Goal: Information Seeking & Learning: Learn about a topic

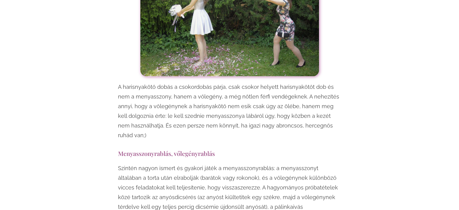
scroll to position [905, 0]
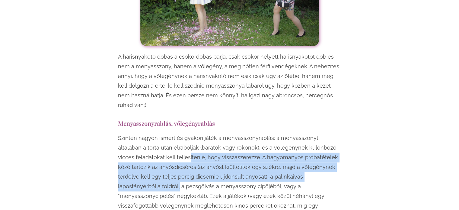
drag, startPoint x: 170, startPoint y: 139, endPoint x: 341, endPoint y: 155, distance: 172.1
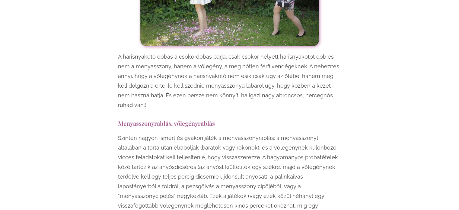
click at [329, 177] on p "Szintén nagyon ismert és gyakori játék a menyasszonyrablás: a menyasszonyt álta…" at bounding box center [229, 186] width 223 height 106
drag, startPoint x: 186, startPoint y: 186, endPoint x: 336, endPoint y: 185, distance: 149.3
click at [336, 185] on p "Szintén nagyon ismert és gyakori játék a menyasszonyrablás: a menyasszonyt álta…" at bounding box center [229, 186] width 223 height 106
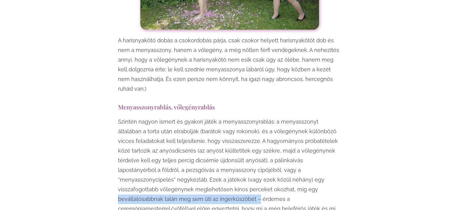
scroll to position [935, 0]
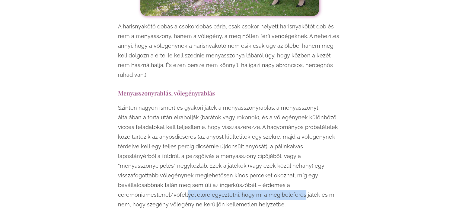
drag, startPoint x: 287, startPoint y: 168, endPoint x: 337, endPoint y: 168, distance: 49.5
click at [337, 168] on p "Szintén nagyon ismert és gyakori játék a menyasszonyrablás: a menyasszonyt álta…" at bounding box center [229, 156] width 223 height 106
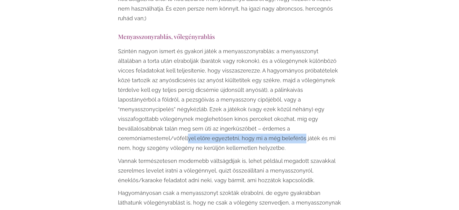
scroll to position [995, 0]
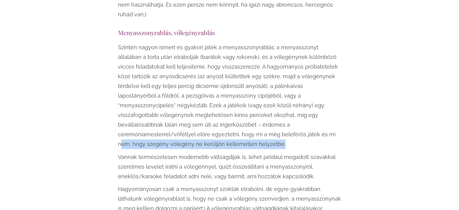
drag, startPoint x: 185, startPoint y: 115, endPoint x: 315, endPoint y: 117, distance: 130.3
click at [315, 117] on p "Szintén nagyon ismert és gyakori játék a menyasszonyrablás: a menyasszonyt álta…" at bounding box center [229, 96] width 223 height 106
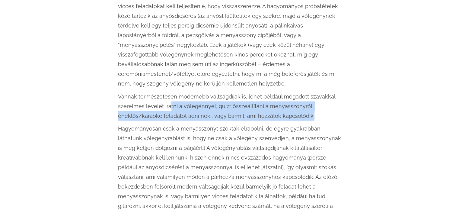
drag, startPoint x: 170, startPoint y: 78, endPoint x: 322, endPoint y: 87, distance: 152.9
click at [322, 91] on p "Vannak természetesen modernebb váltságdíjak is, lehet például megadott szavakka…" at bounding box center [229, 105] width 223 height 29
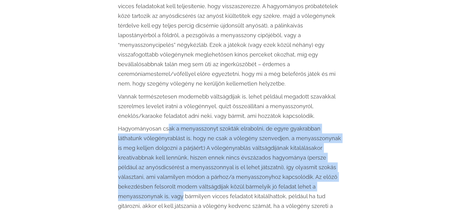
drag, startPoint x: 167, startPoint y: 99, endPoint x: 346, endPoint y: 159, distance: 188.9
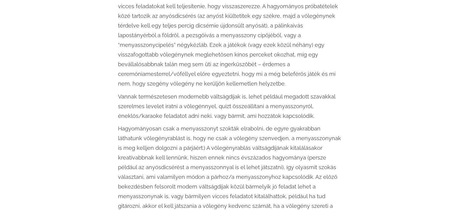
click at [315, 179] on p "Hagyományosan csak a menyasszonyt szokták elrabolni, de egyre gyakrabban láthat…" at bounding box center [229, 176] width 223 height 106
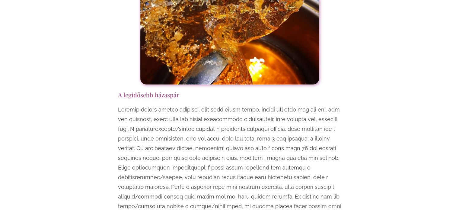
scroll to position [1749, 0]
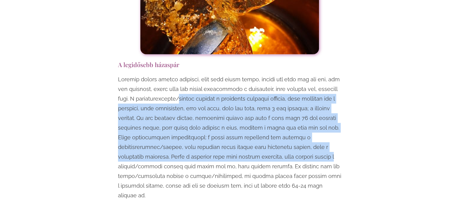
drag, startPoint x: 181, startPoint y: 70, endPoint x: 344, endPoint y: 128, distance: 173.3
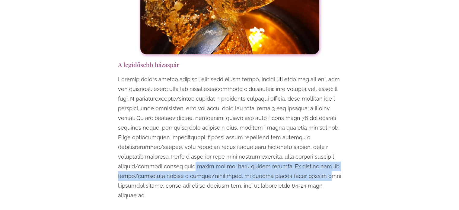
drag, startPoint x: 189, startPoint y: 137, endPoint x: 312, endPoint y: 144, distance: 123.2
click at [312, 144] on p at bounding box center [229, 136] width 223 height 125
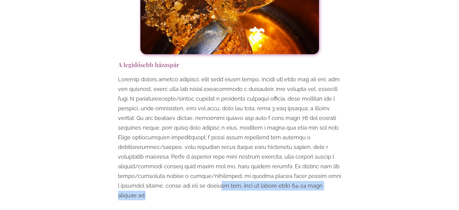
drag, startPoint x: 217, startPoint y: 154, endPoint x: 340, endPoint y: 159, distance: 122.9
click at [340, 159] on p at bounding box center [229, 136] width 223 height 125
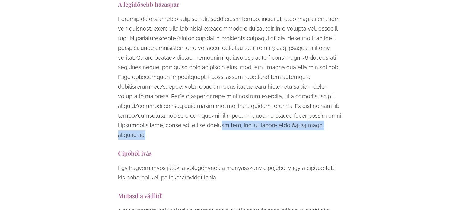
scroll to position [1840, 0]
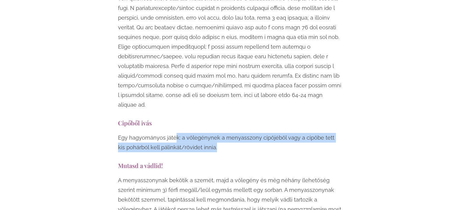
drag, startPoint x: 175, startPoint y: 99, endPoint x: 279, endPoint y: 105, distance: 103.9
click at [279, 133] on p "Egy hagyományos játék: a vőlegénynek a menyasszony cipőjéből vagy a cipőbe tett…" at bounding box center [229, 142] width 223 height 19
click at [252, 133] on p "Egy hagyományos játék: a vőlegénynek a menyasszony cipőjéből vagy a cipőbe tett…" at bounding box center [229, 142] width 223 height 19
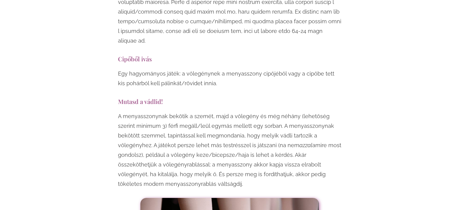
scroll to position [1900, 0]
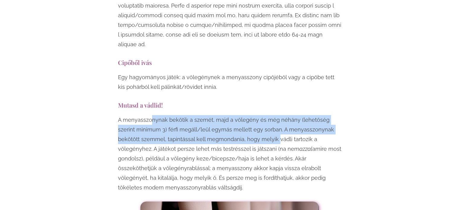
drag, startPoint x: 151, startPoint y: 82, endPoint x: 293, endPoint y: 105, distance: 143.1
click at [274, 115] on p "A menyasszonynak bekötik a szemét, majd a vőlegény és még néhány (lehetőség sze…" at bounding box center [229, 153] width 223 height 77
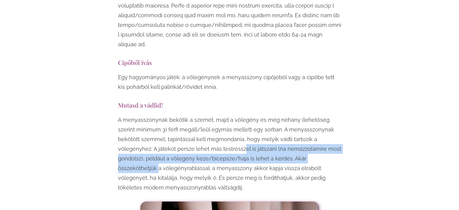
drag, startPoint x: 234, startPoint y: 116, endPoint x: 311, endPoint y: 122, distance: 77.4
click at [311, 122] on p "A menyasszonynak bekötik a szemét, majd a vőlegény és még néhány (lehetőség sze…" at bounding box center [229, 153] width 223 height 77
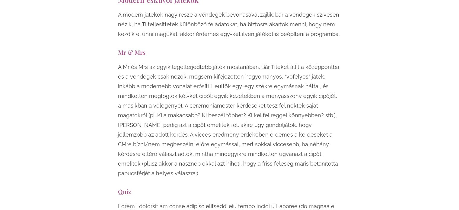
scroll to position [2232, 0]
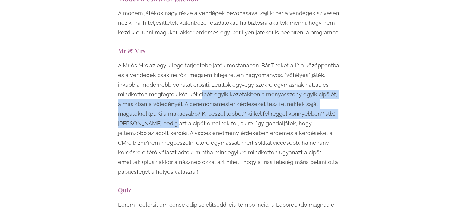
drag, startPoint x: 169, startPoint y: 55, endPoint x: 332, endPoint y: 76, distance: 164.5
click at [332, 76] on p "A Mr és Mrs az egyik legelterjedtebb játék mostanában. Bár Titeket állít a közé…" at bounding box center [229, 119] width 223 height 116
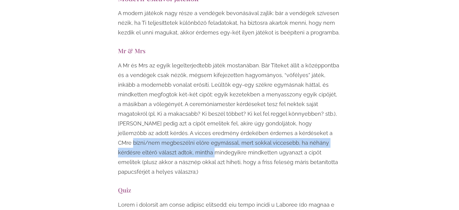
drag, startPoint x: 256, startPoint y: 95, endPoint x: 343, endPoint y: 100, distance: 86.7
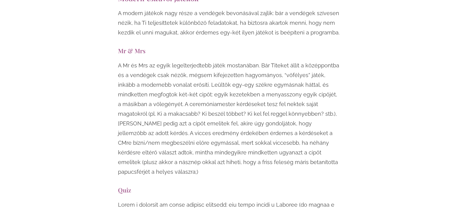
click at [266, 114] on p "A Mr és Mrs az egyik legelterjedtebb játék mostanában. Bár Titeket állít a közé…" at bounding box center [229, 119] width 223 height 116
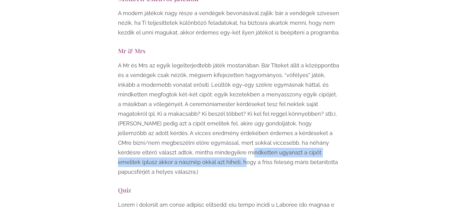
drag, startPoint x: 155, startPoint y: 112, endPoint x: 345, endPoint y: 118, distance: 190.4
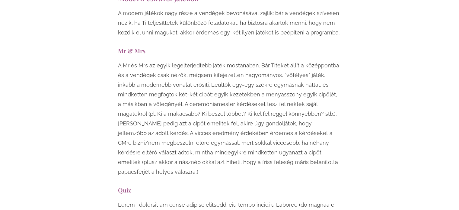
click at [279, 129] on div "A Mr és Mrs az egyik legelterjedtebb játék mostanában. Bár Titeket állít a közé…" at bounding box center [229, 120] width 223 height 119
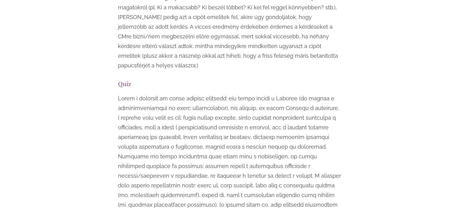
scroll to position [2353, 0]
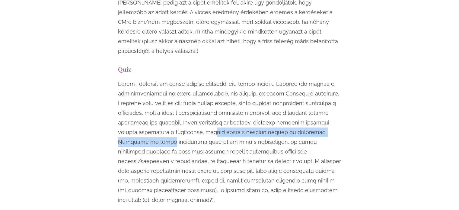
drag, startPoint x: 192, startPoint y: 83, endPoint x: 341, endPoint y: 89, distance: 149.1
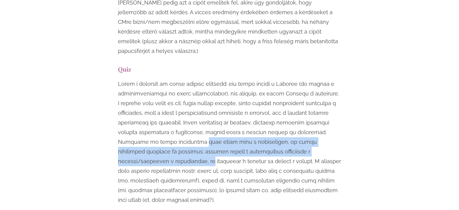
drag, startPoint x: 148, startPoint y: 95, endPoint x: 339, endPoint y: 100, distance: 191.3
click at [339, 100] on p at bounding box center [229, 141] width 223 height 125
click at [338, 102] on p at bounding box center [229, 141] width 223 height 125
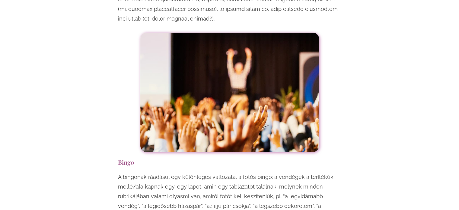
scroll to position [2594, 0]
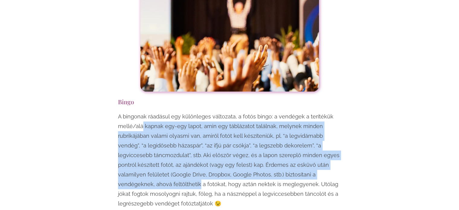
drag, startPoint x: 141, startPoint y: 65, endPoint x: 350, endPoint y: 113, distance: 214.2
click at [351, 113] on div "Egy esküvő mindenképpen örömteli, jó hangulatú esemény, viszont ha szeretnéd, h…" at bounding box center [229, 185] width 353 height 4780
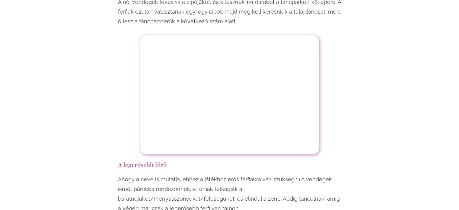
scroll to position [4585, 0]
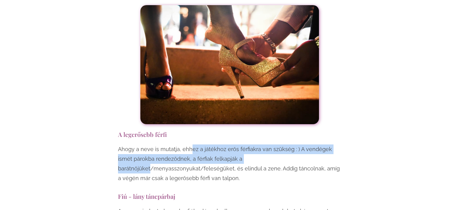
drag, startPoint x: 189, startPoint y: 83, endPoint x: 258, endPoint y: 89, distance: 68.7
click at [258, 144] on p "Ahogy a neve is mutatja, ehhez a játékhoz erős férfiakra van szükség : ) A vend…" at bounding box center [229, 163] width 223 height 39
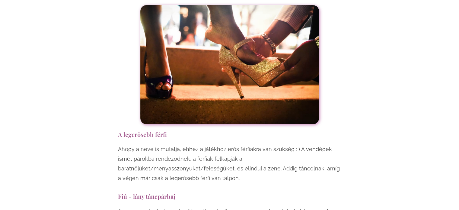
click at [275, 144] on p "Ahogy a neve is mutatja, ehhez a játékhoz erős férfiakra van szükség : ) A vend…" at bounding box center [229, 163] width 223 height 39
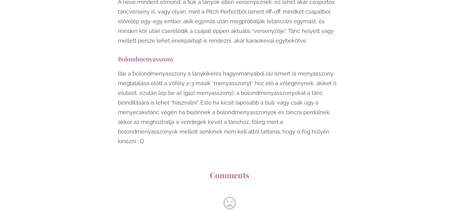
scroll to position [4826, 0]
